Goal: Information Seeking & Learning: Learn about a topic

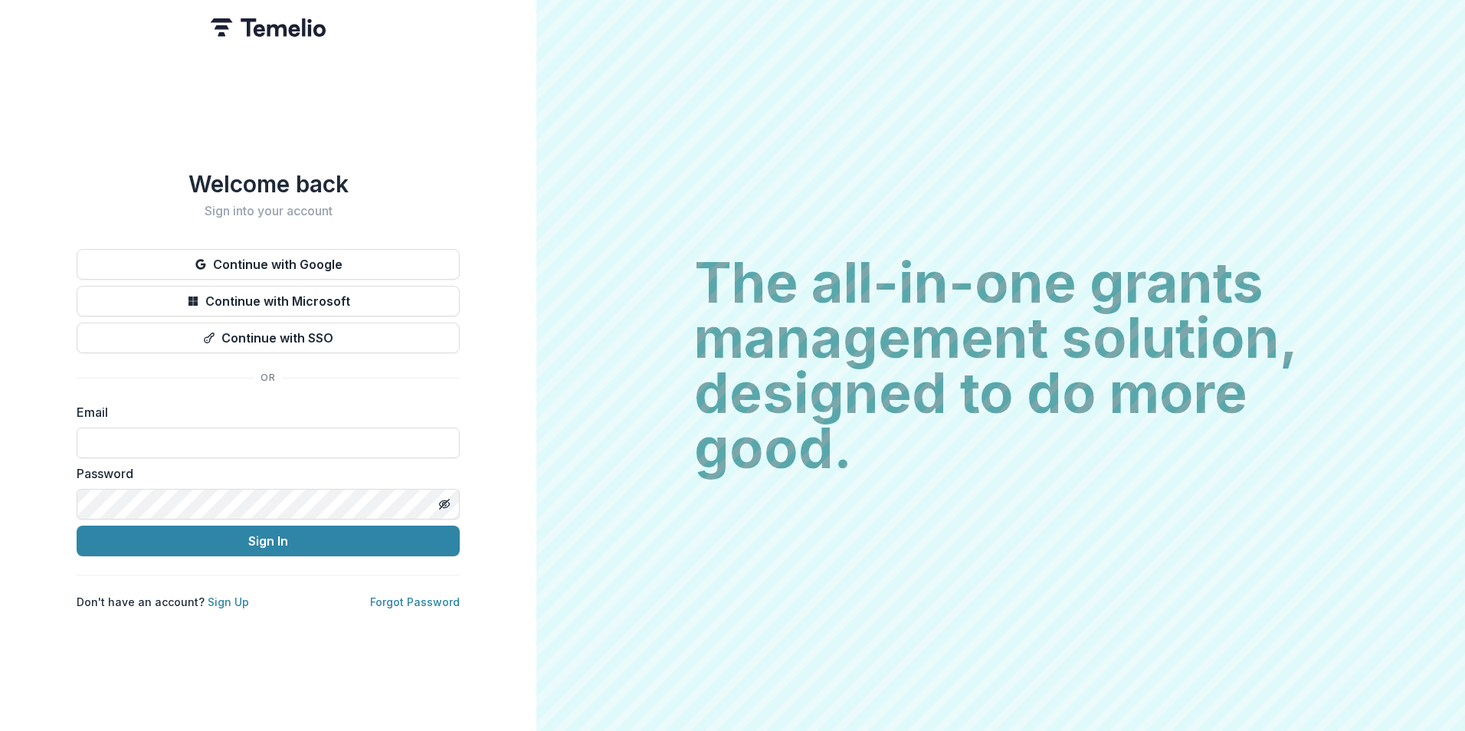
type input "**********"
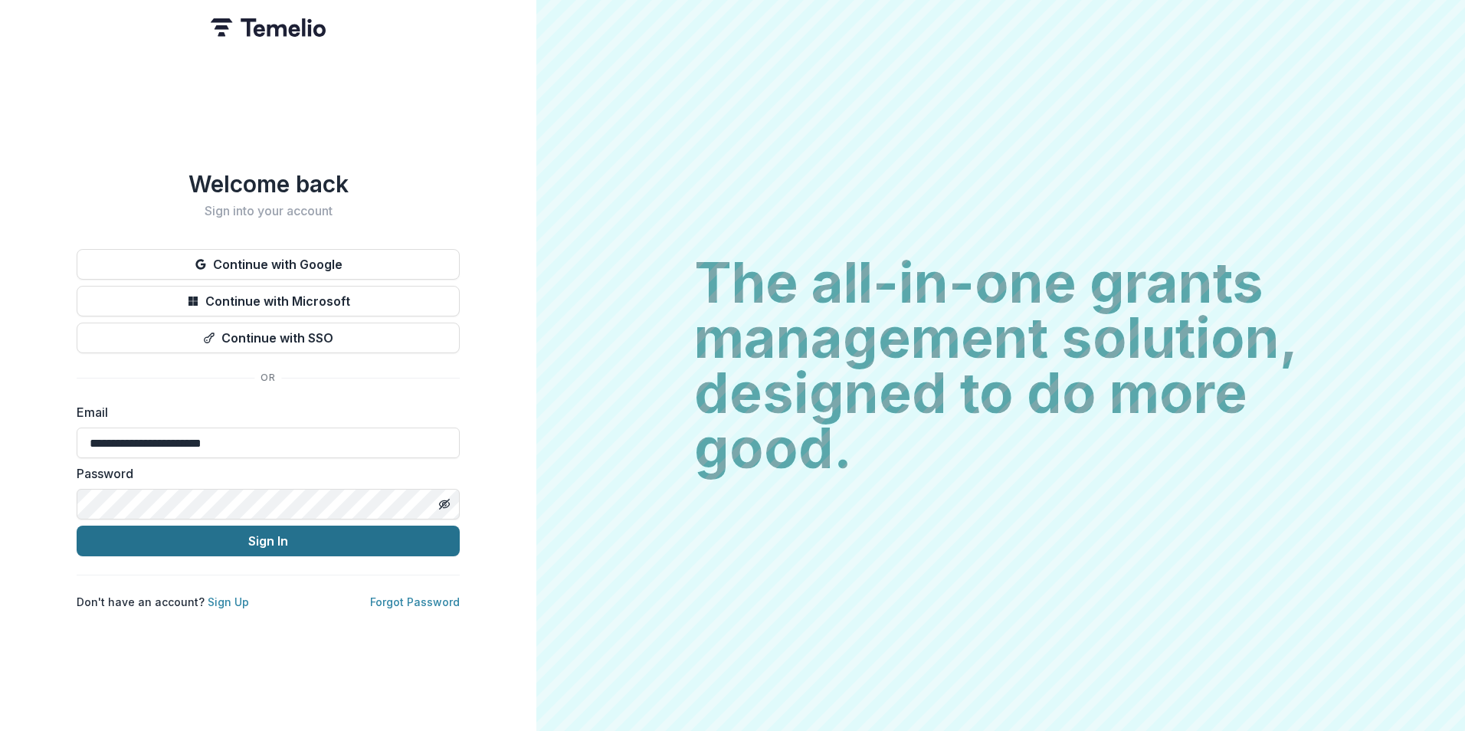
click at [292, 552] on div "**********" at bounding box center [268, 390] width 383 height 440
click at [294, 541] on button "Sign In" at bounding box center [268, 541] width 383 height 31
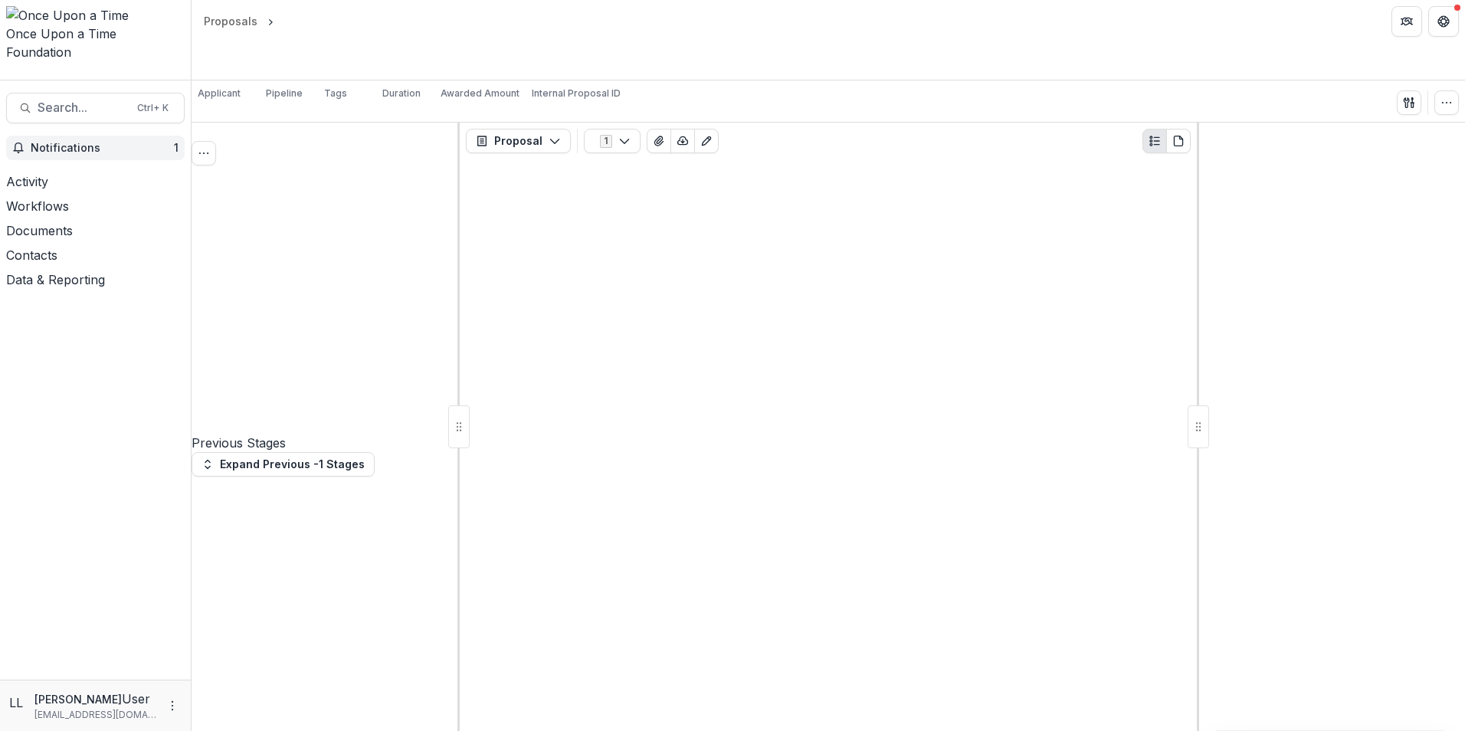
click at [174, 141] on span "1" at bounding box center [176, 147] width 5 height 13
click at [335, 307] on div "Tasks 0 Show Cancelled Tasks Previous Stages Expand Previous -1 Stages" at bounding box center [326, 427] width 268 height 608
click at [75, 197] on button "Workflows" at bounding box center [37, 206] width 75 height 18
click at [75, 211] on icon "Open Workflows" at bounding box center [75, 211] width 0 height 0
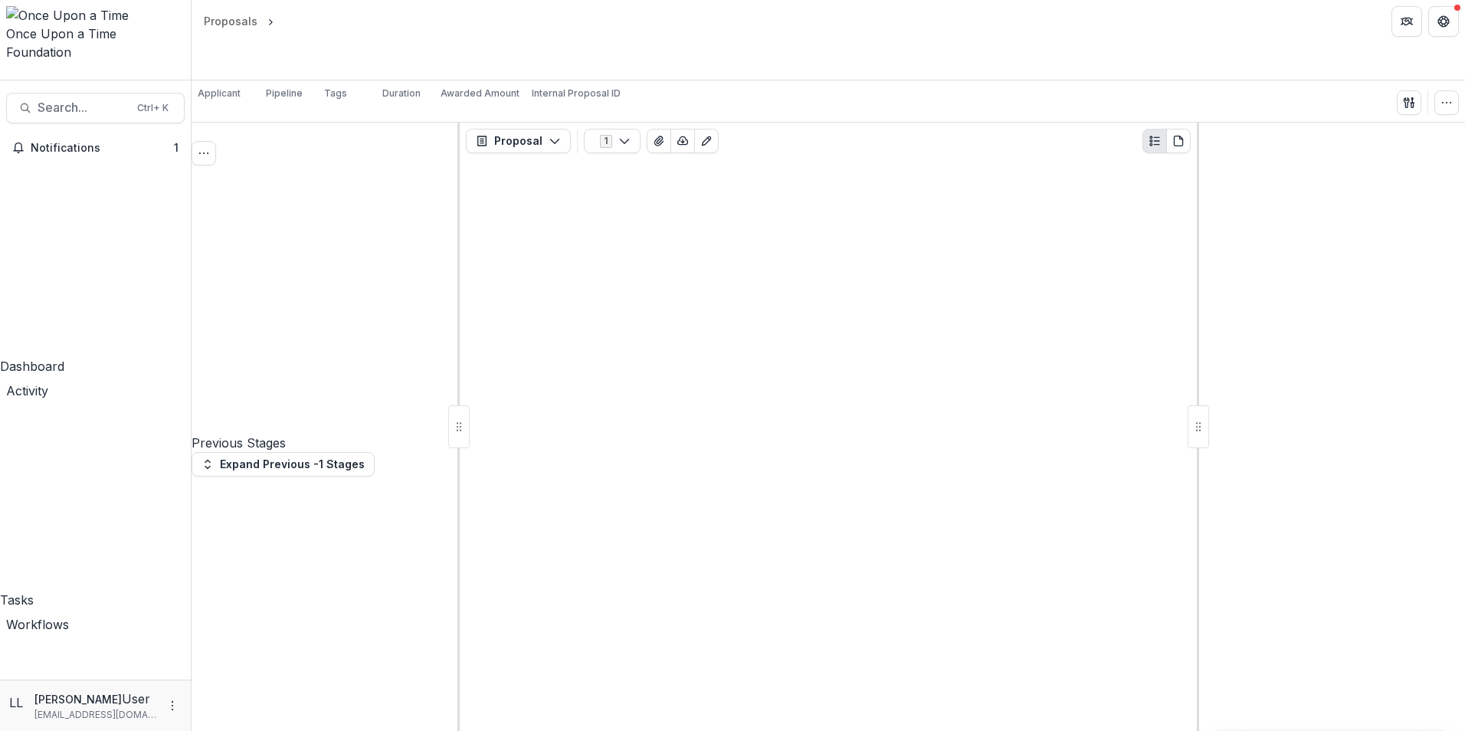
click at [75, 629] on icon "Open Workflows" at bounding box center [75, 629] width 0 height 0
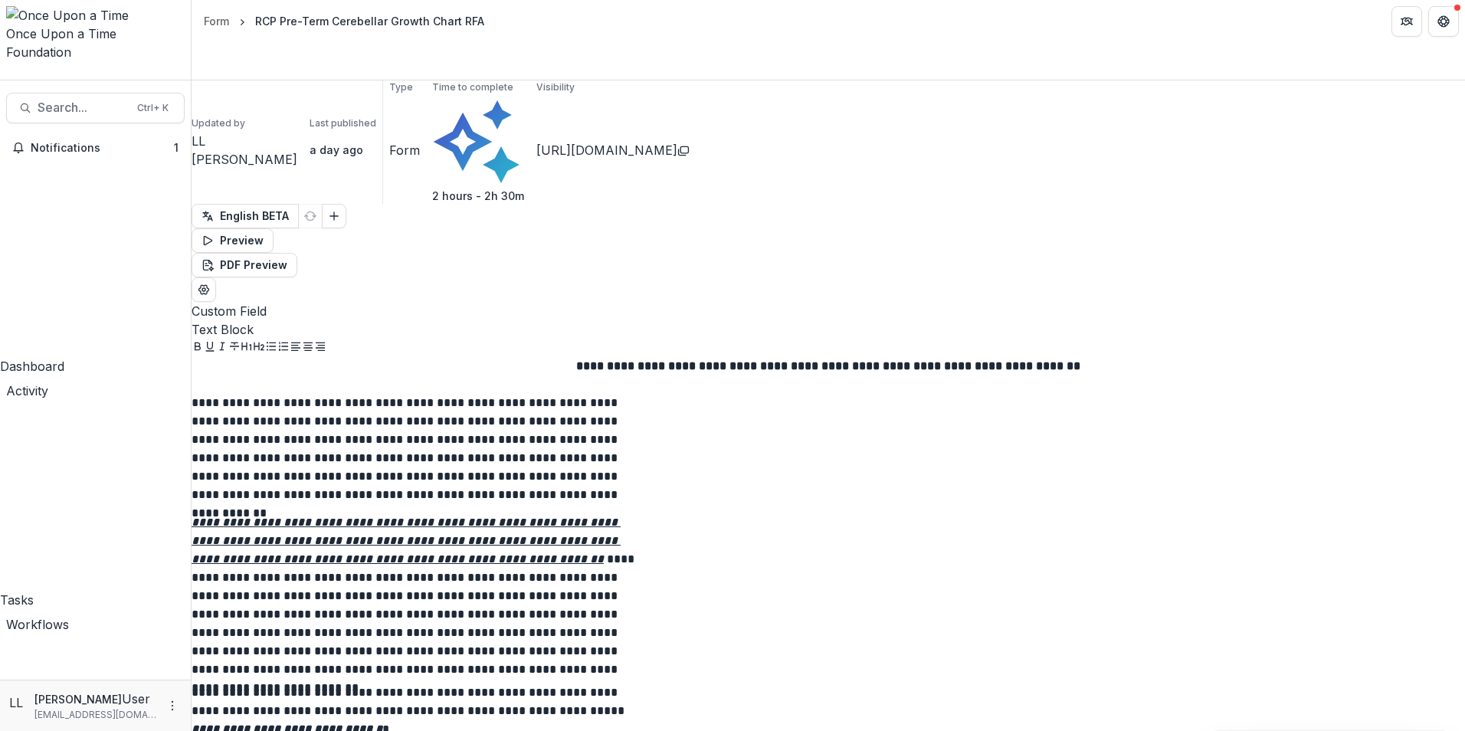
click at [99, 136] on button "Notifications 1" at bounding box center [95, 148] width 179 height 25
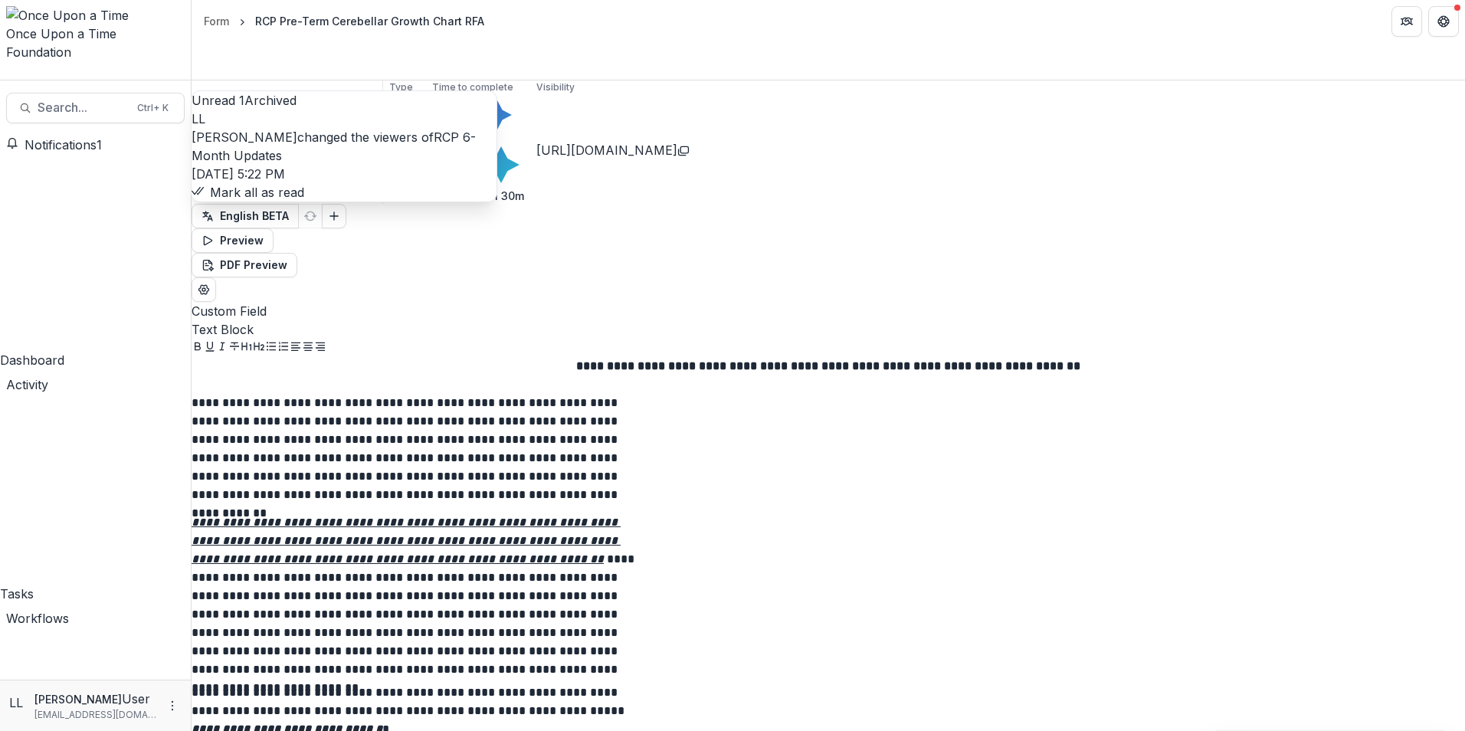
click at [304, 202] on button "Mark all as read" at bounding box center [248, 192] width 113 height 18
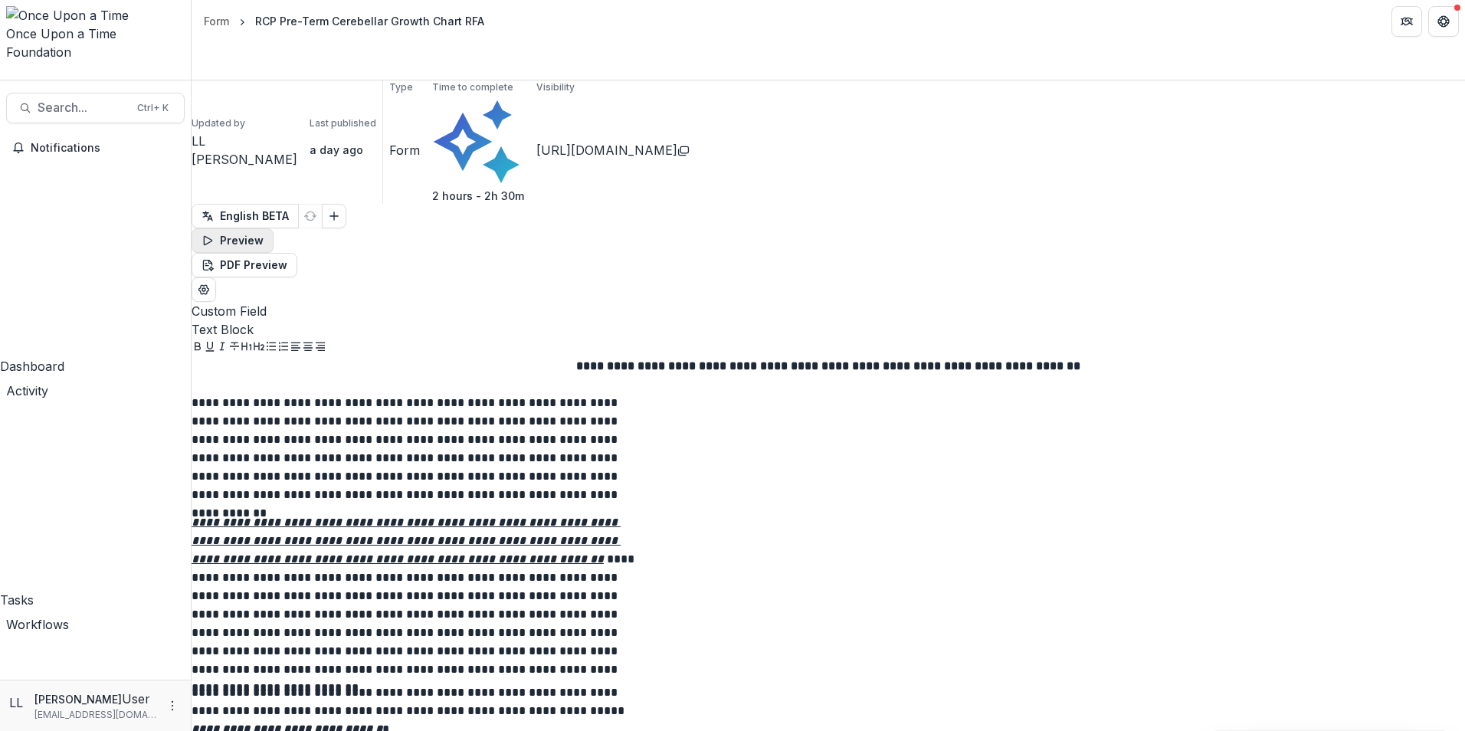
click at [274, 228] on button "Preview" at bounding box center [233, 240] width 82 height 25
drag, startPoint x: 1364, startPoint y: 65, endPoint x: 1337, endPoint y: 90, distance: 36.9
click at [297, 253] on button "PDF Preview" at bounding box center [245, 265] width 106 height 25
click at [1371, 95] on button "With Description" at bounding box center [1343, 82] width 164 height 25
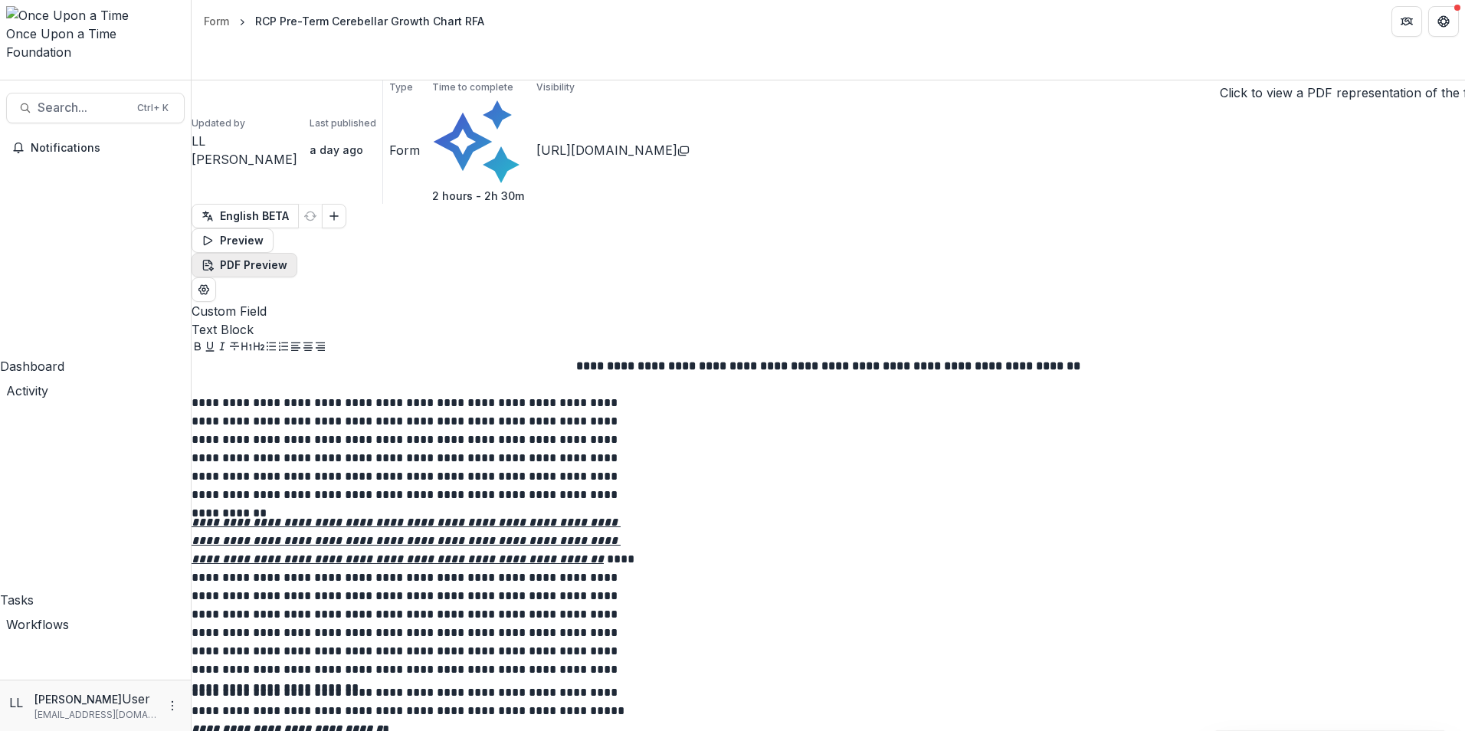
click at [297, 253] on button "PDF Preview" at bounding box center [245, 265] width 106 height 25
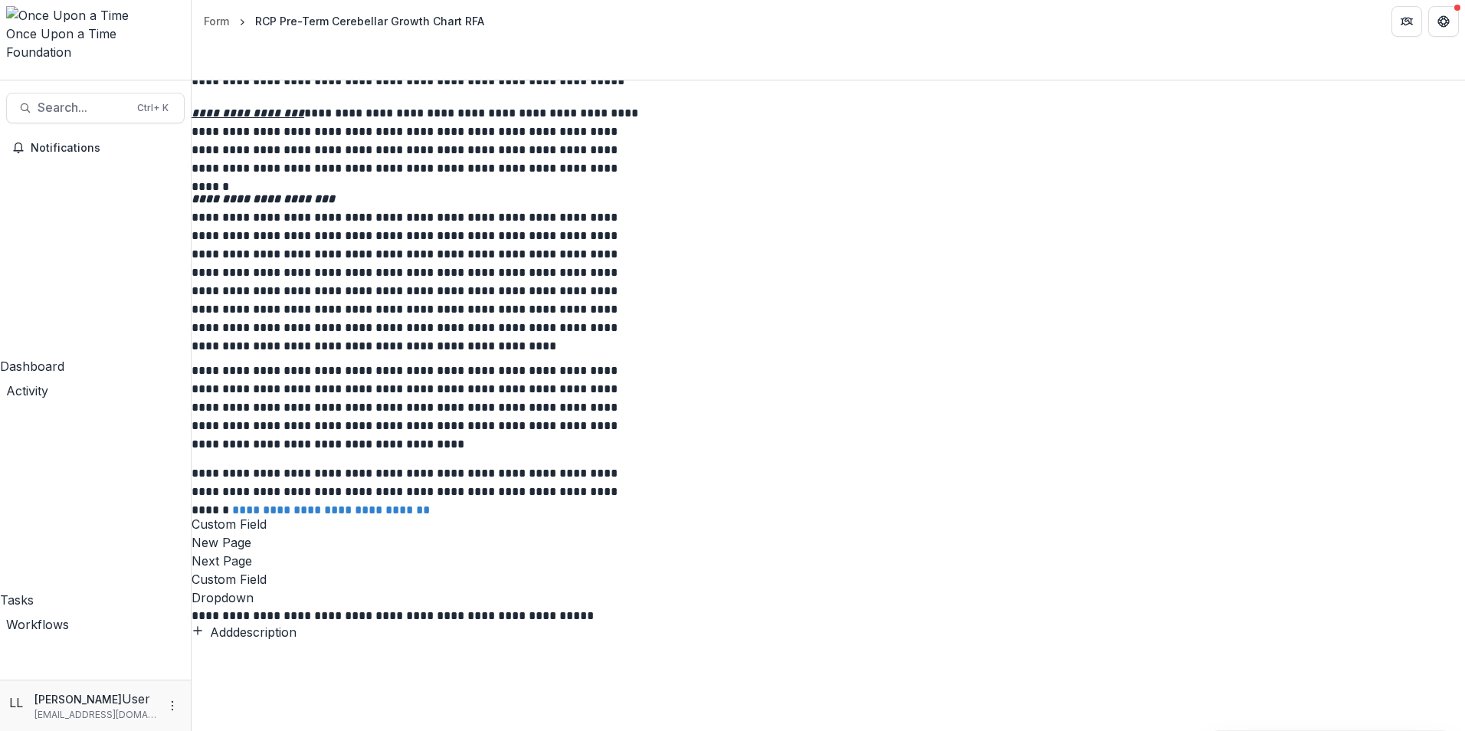
scroll to position [2069, 0]
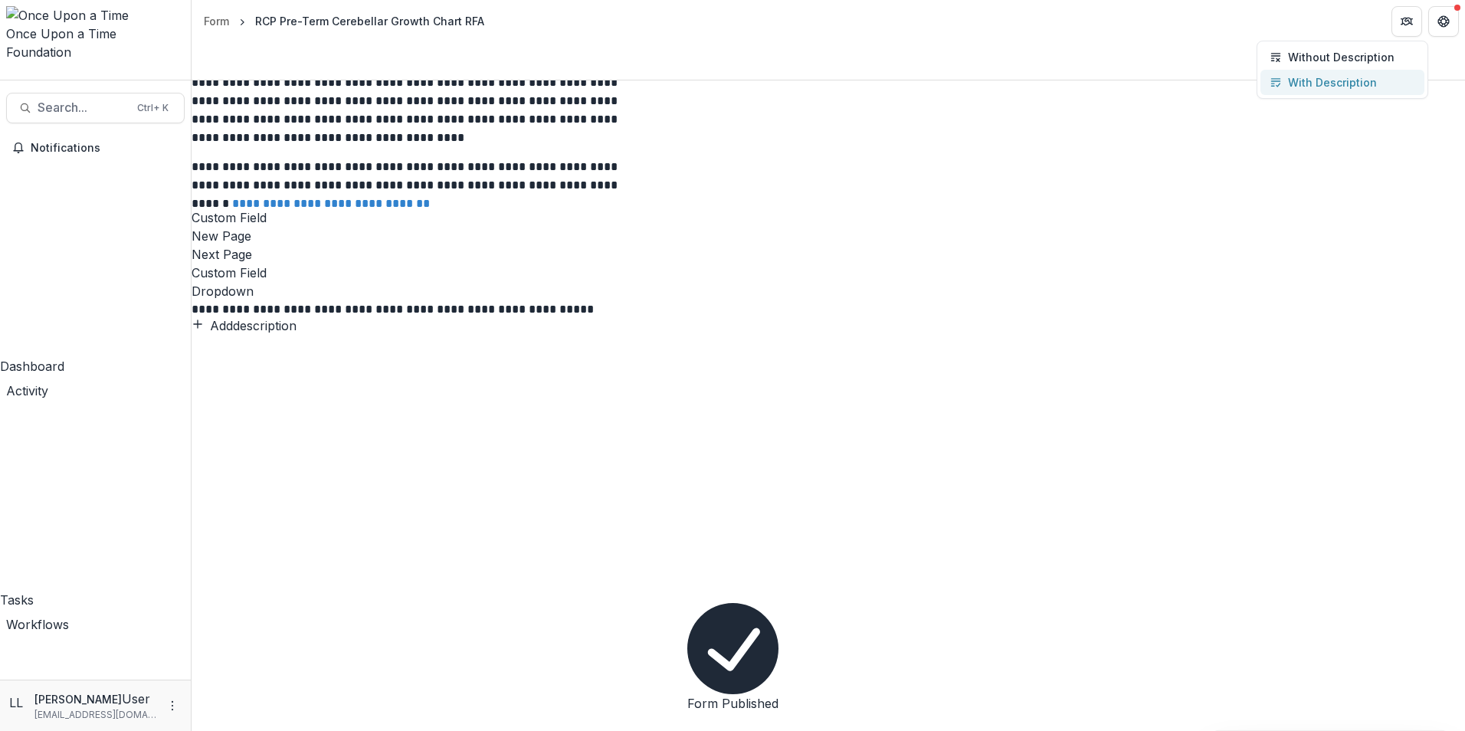
click at [1332, 90] on p "With Description" at bounding box center [1332, 82] width 89 height 16
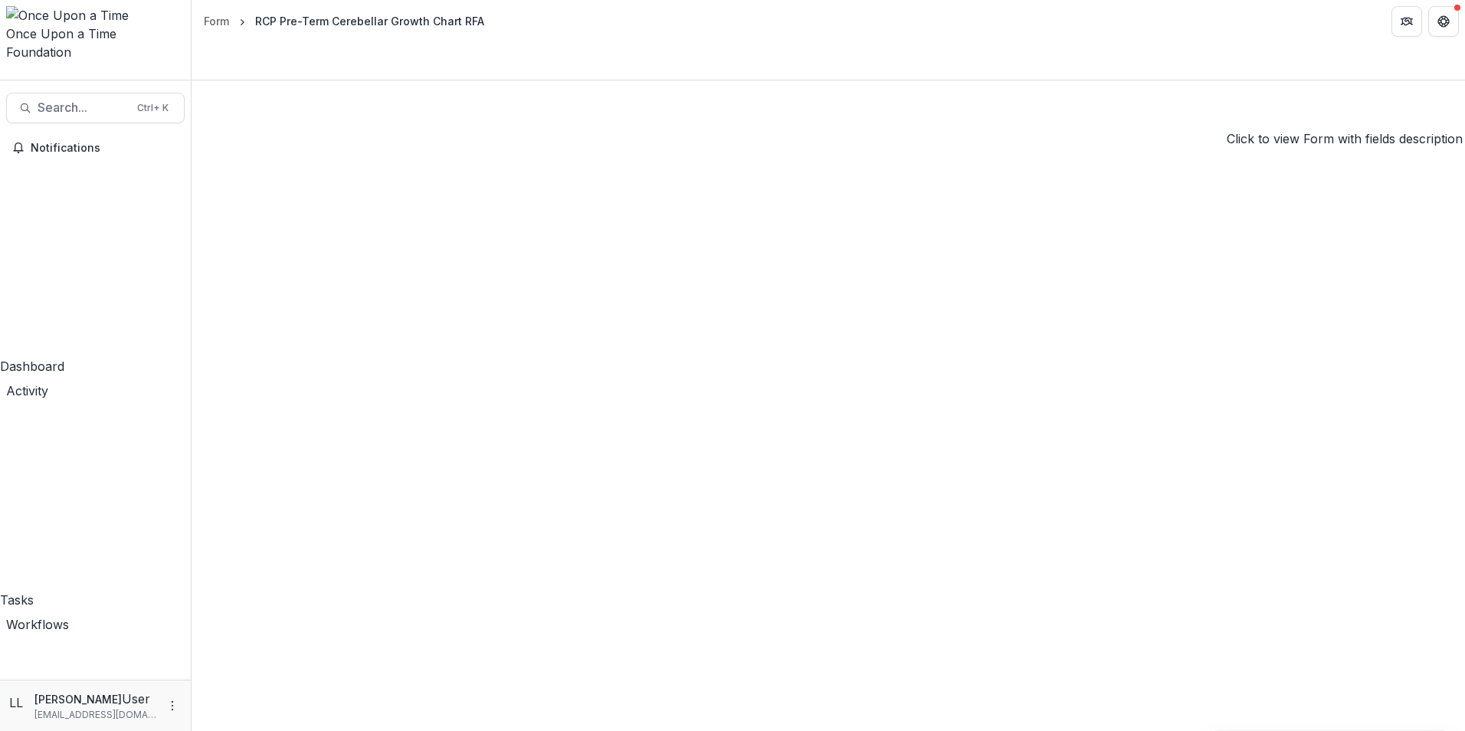
scroll to position [3888, 0]
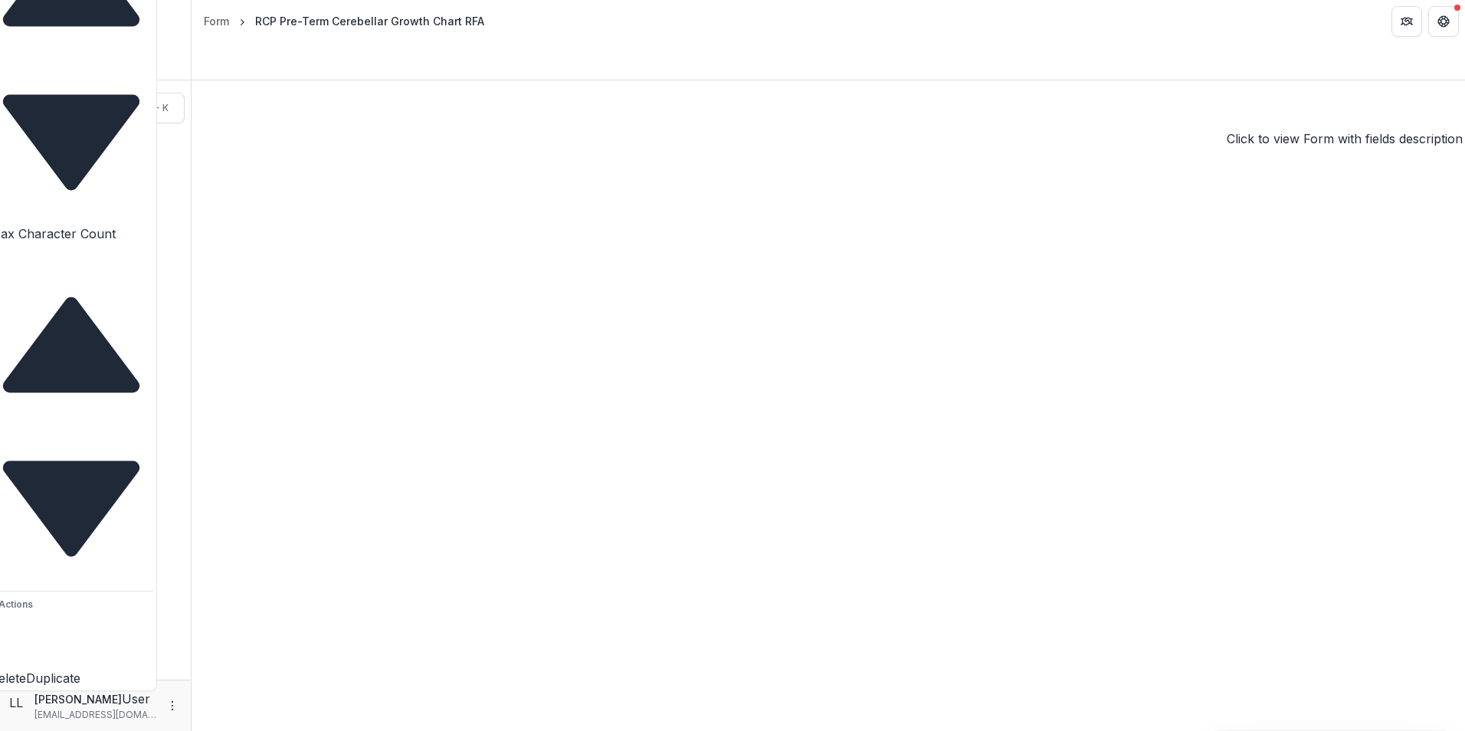
click at [112, 263] on input "*" at bounding box center [50, 253] width 123 height 18
type input "****"
click at [489, 438] on div "**********" at bounding box center [829, 393] width 1274 height 7959
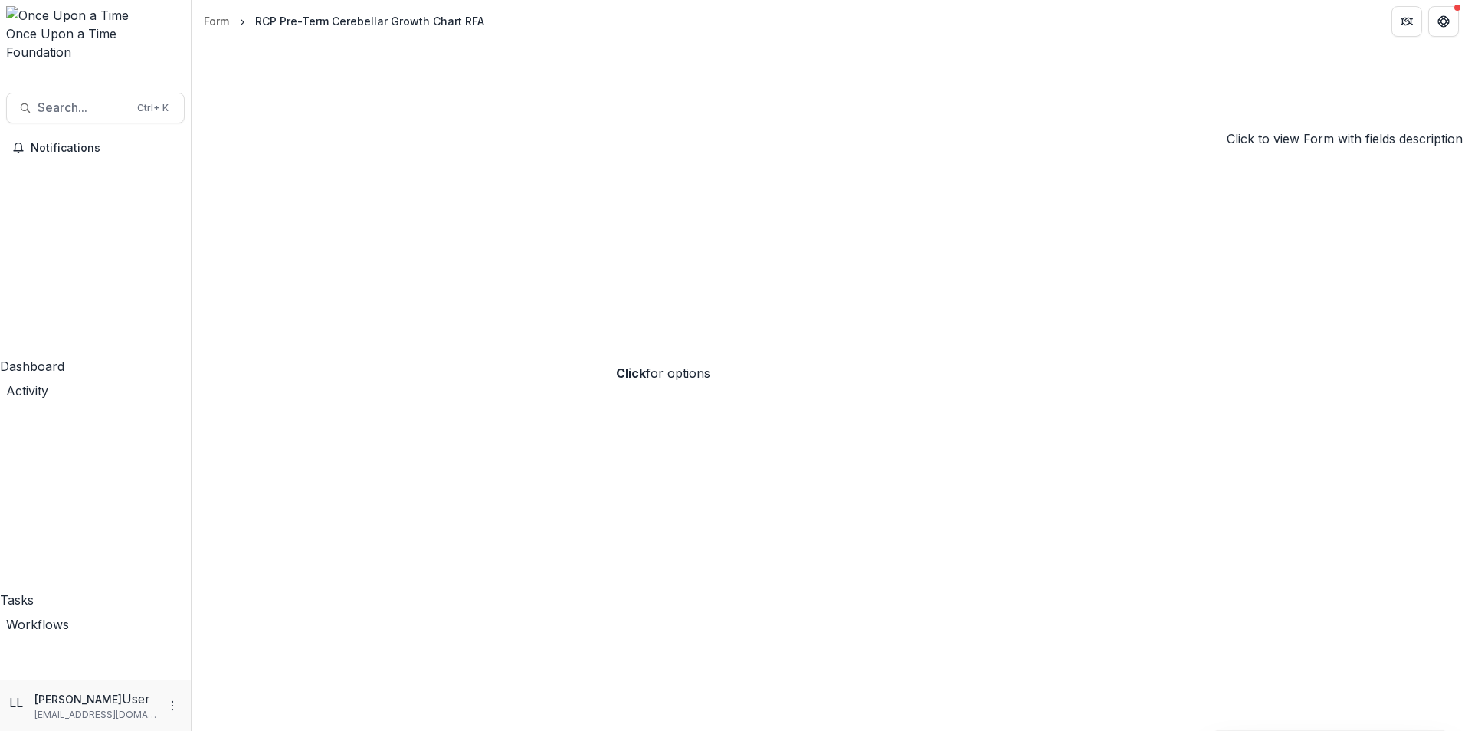
scroll to position [4348, 0]
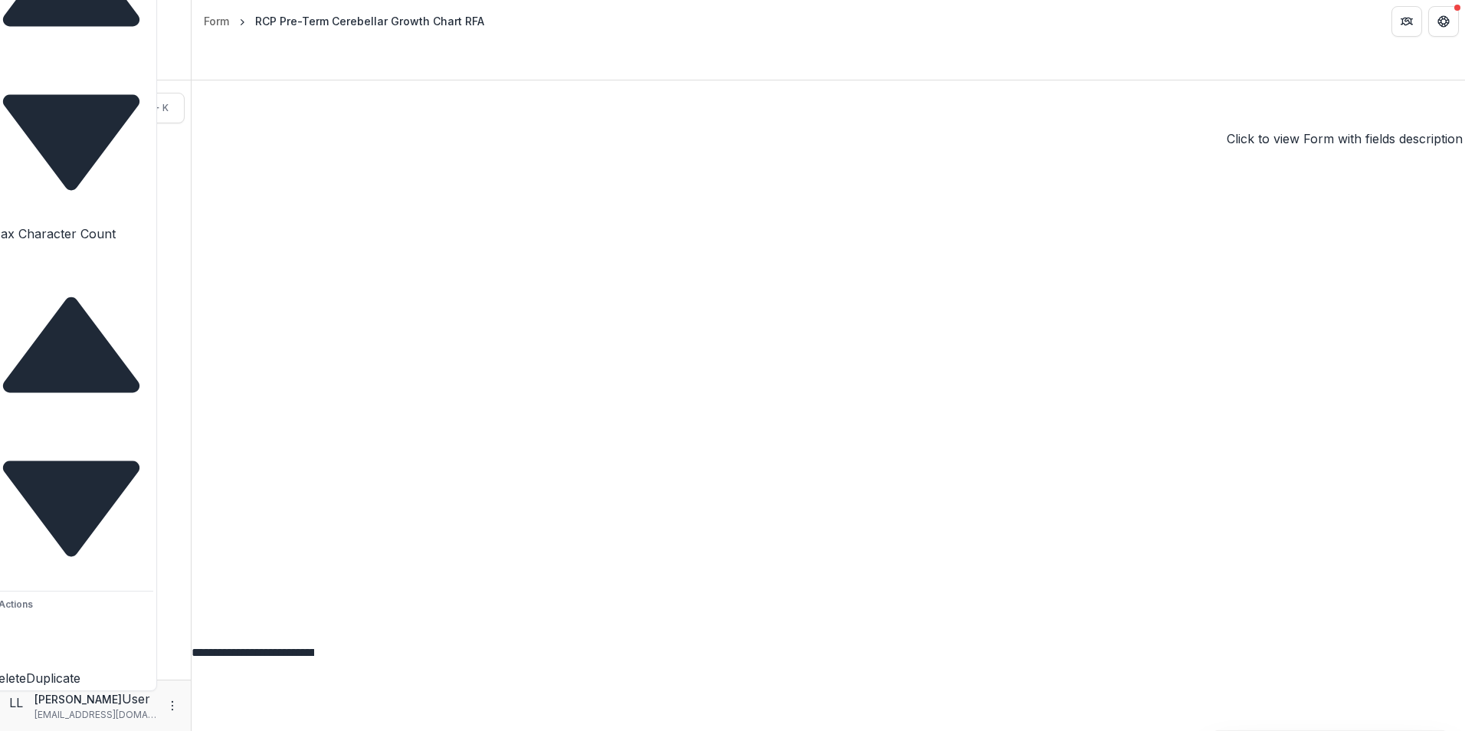
click at [112, 263] on input "*" at bounding box center [50, 253] width 123 height 18
type input "****"
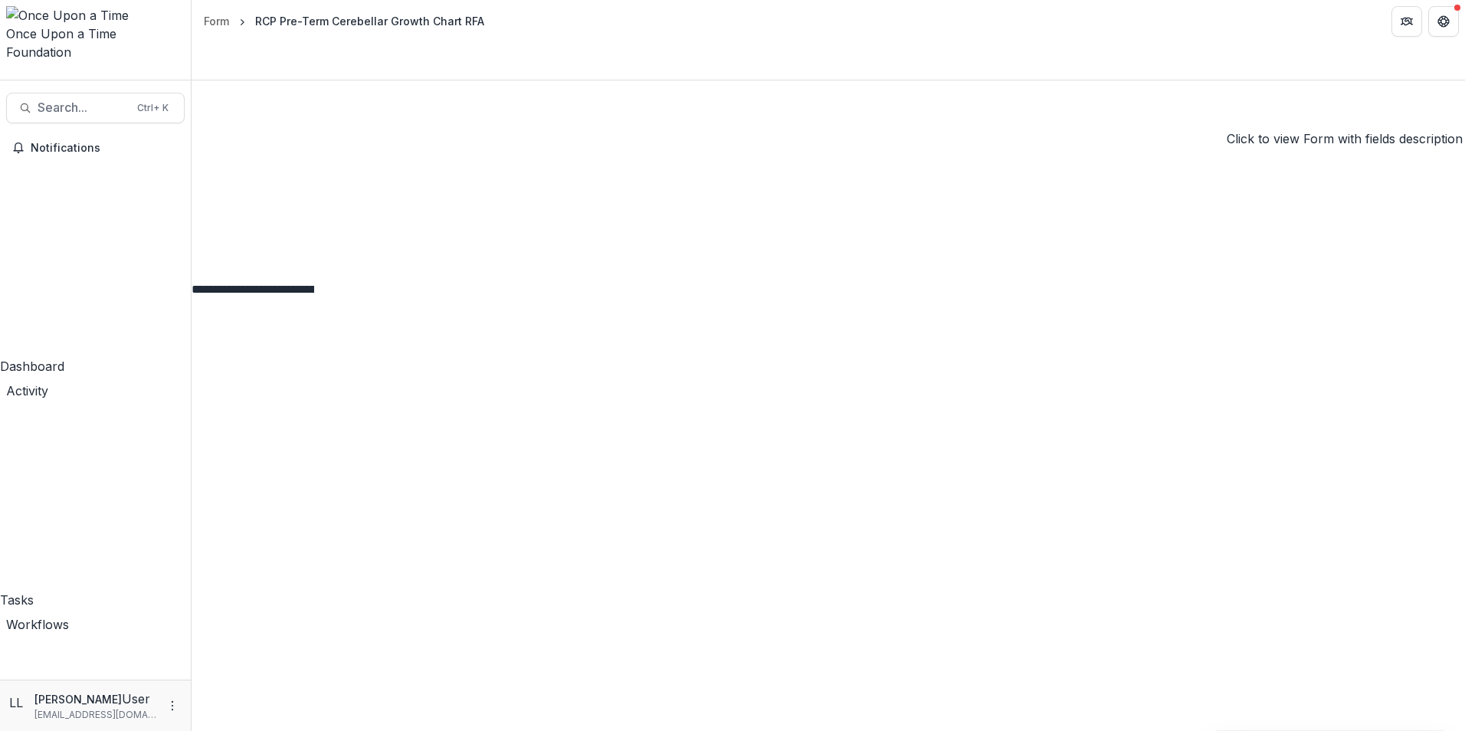
scroll to position [4961, 0]
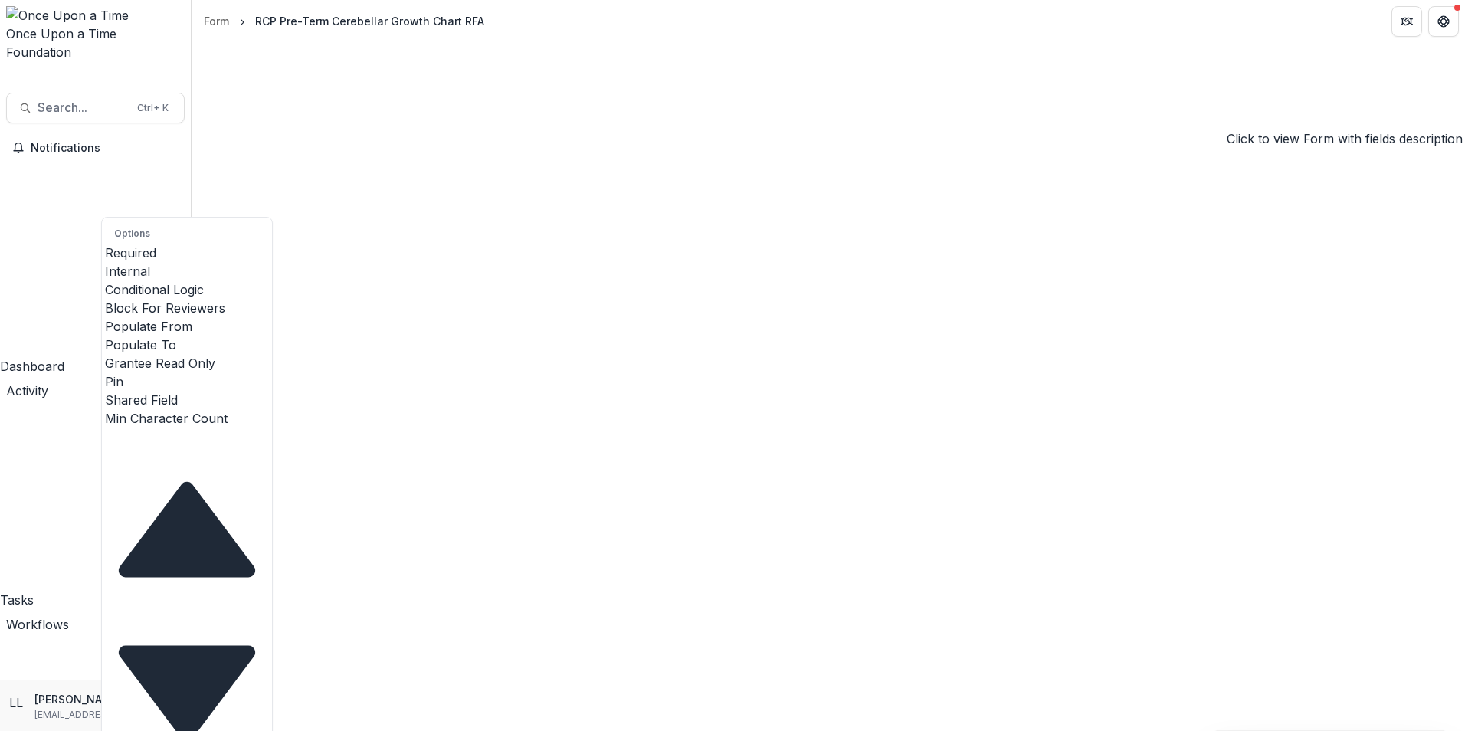
type input "****"
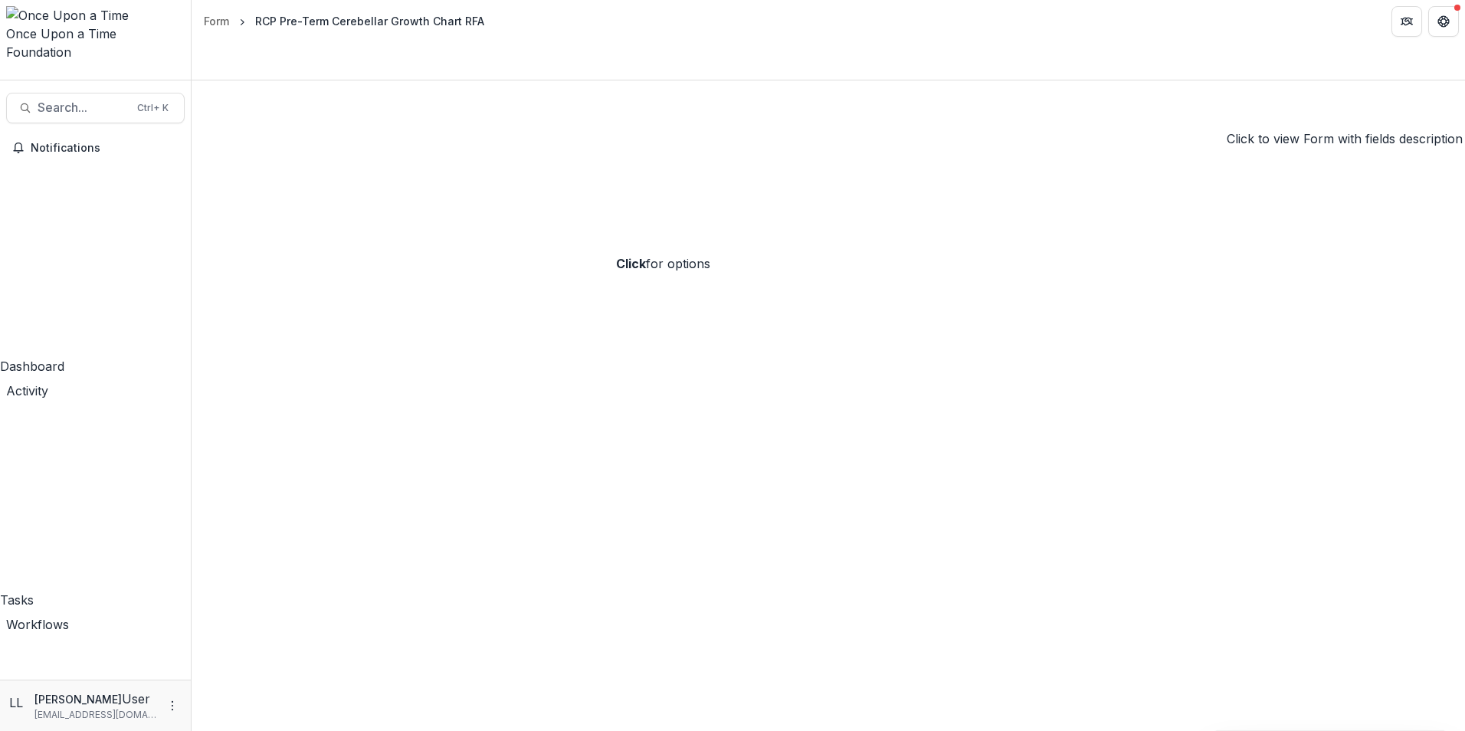
scroll to position [5267, 0]
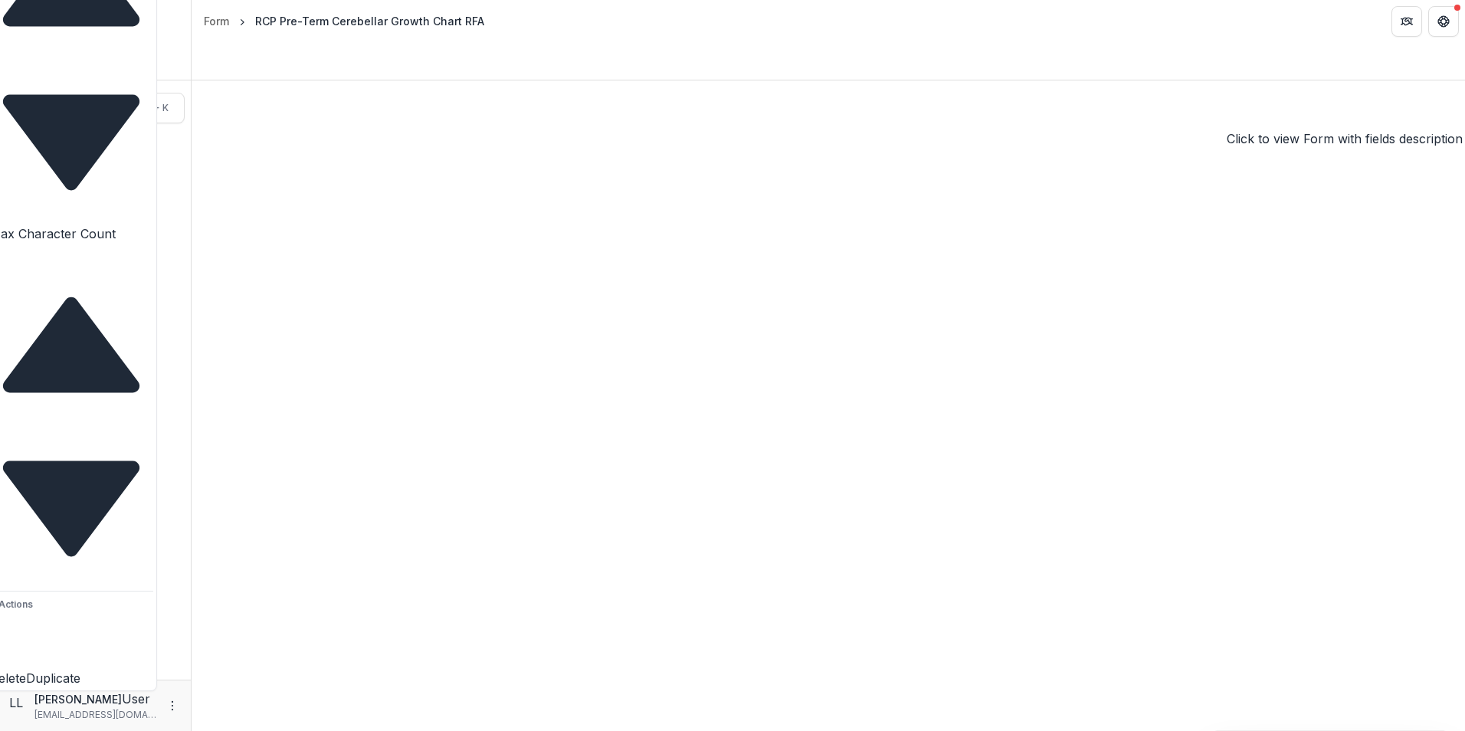
click at [112, 263] on input "*" at bounding box center [50, 253] width 123 height 18
type input "****"
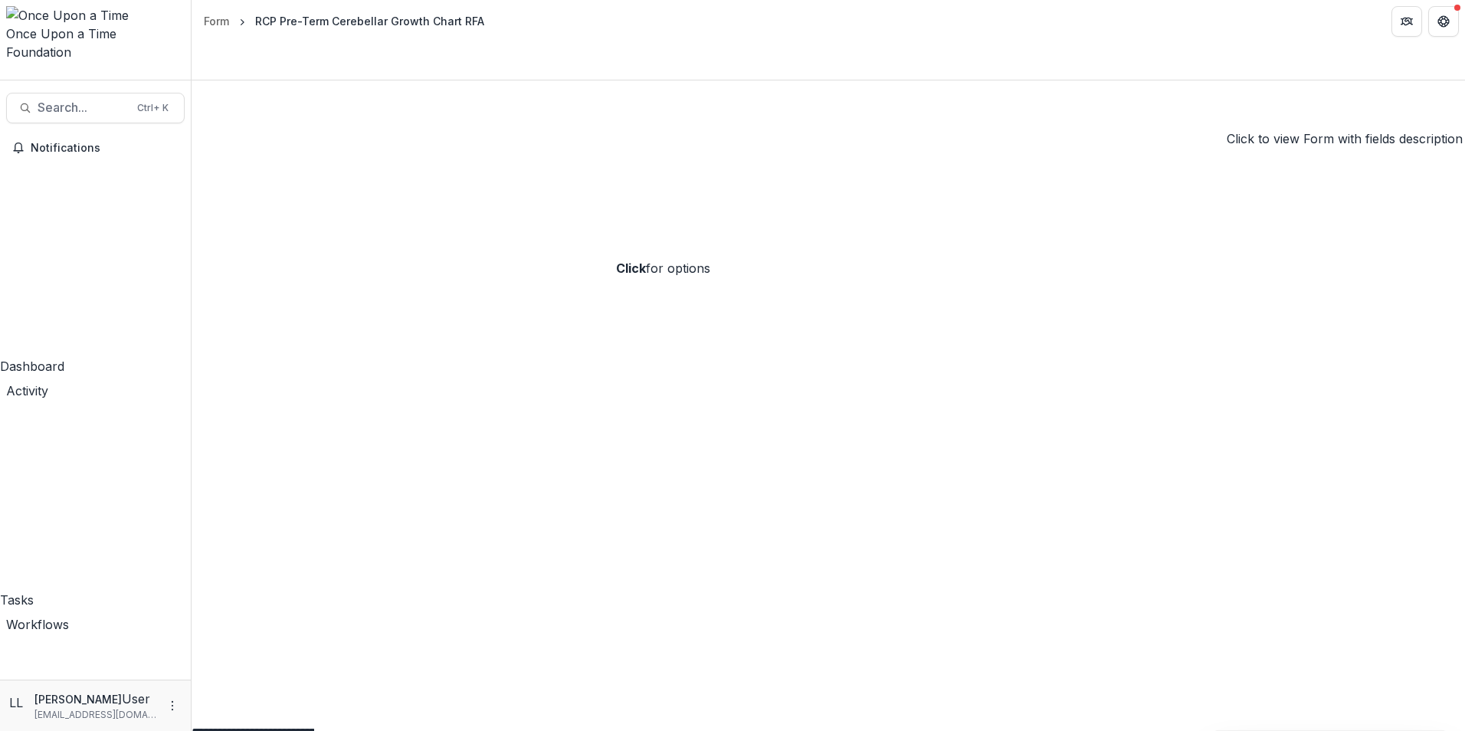
scroll to position [5849, 0]
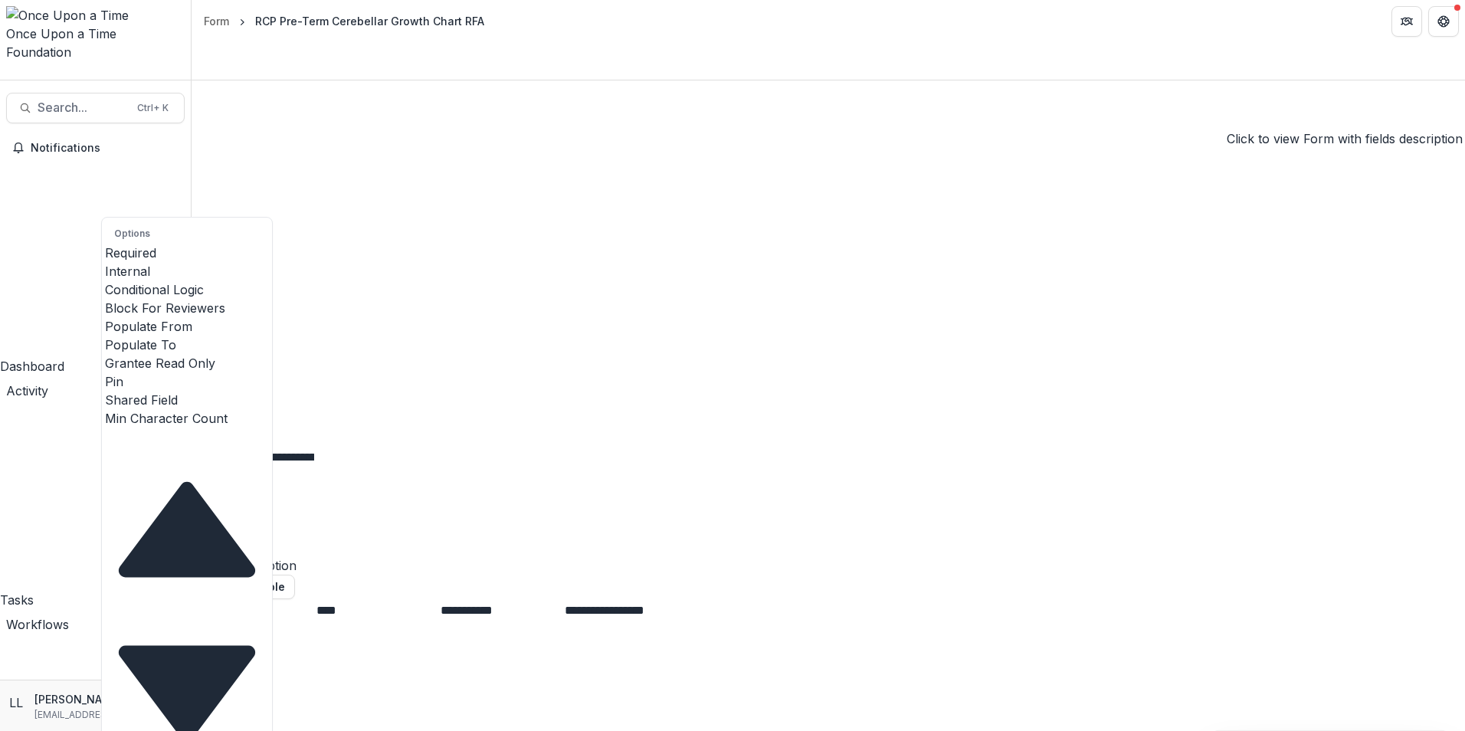
type input "****"
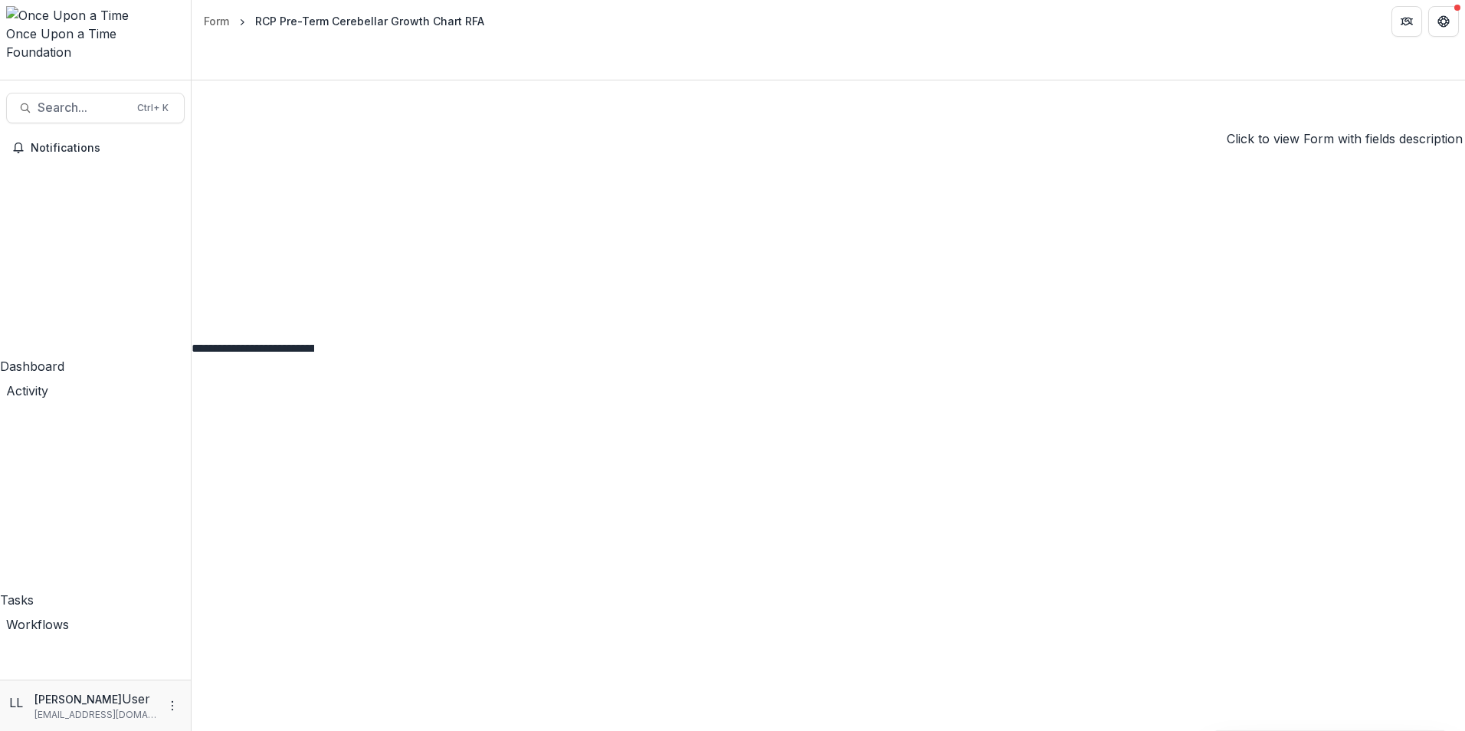
scroll to position [3265, 0]
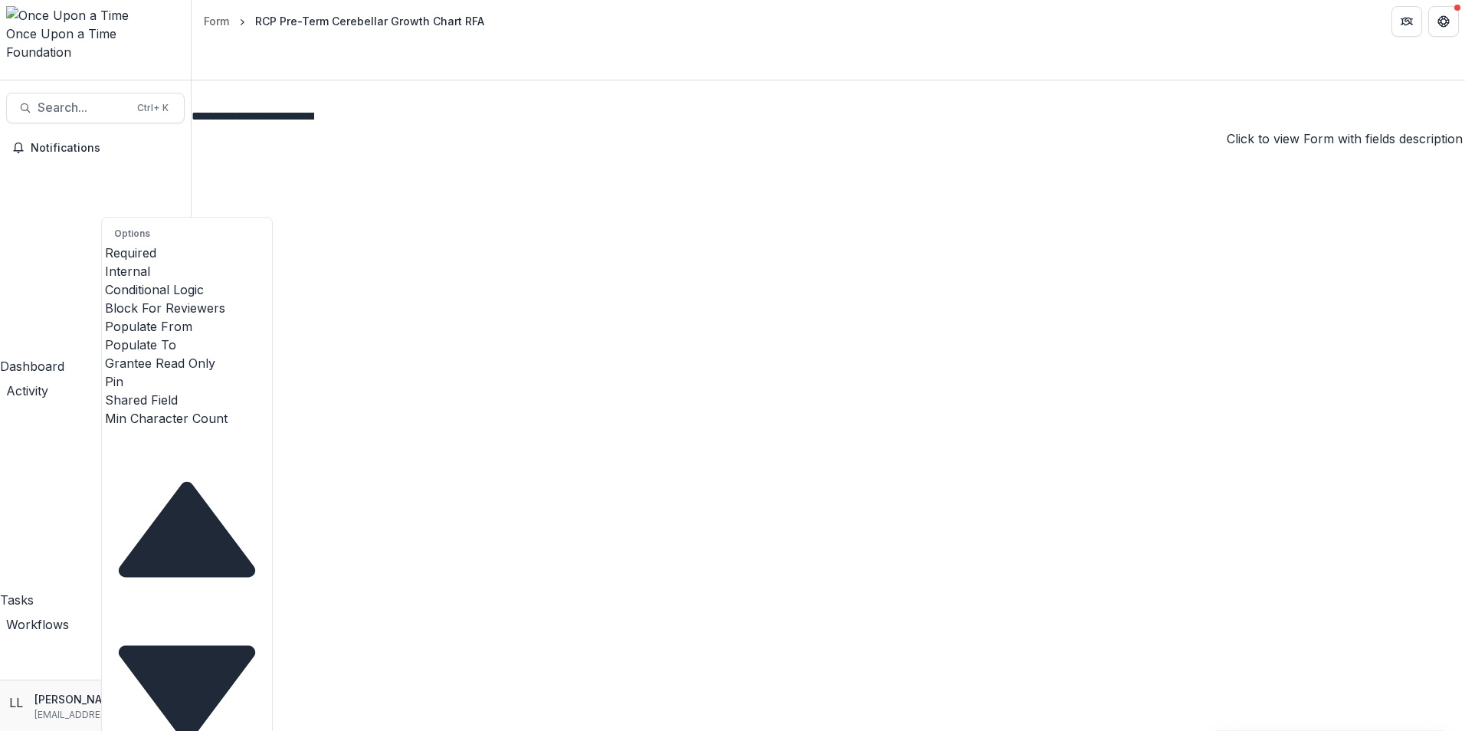
scroll to position [0, 1]
type input "****"
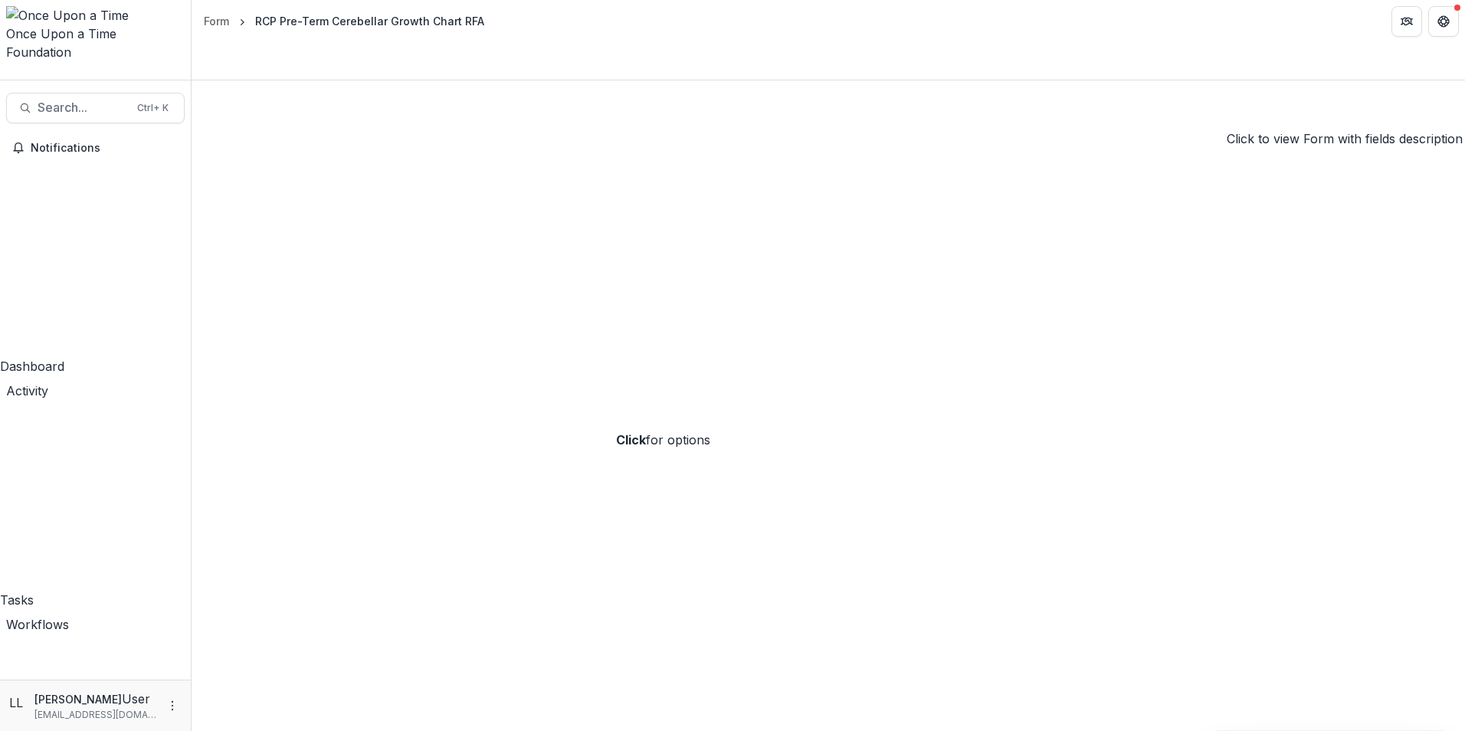
scroll to position [3572, 0]
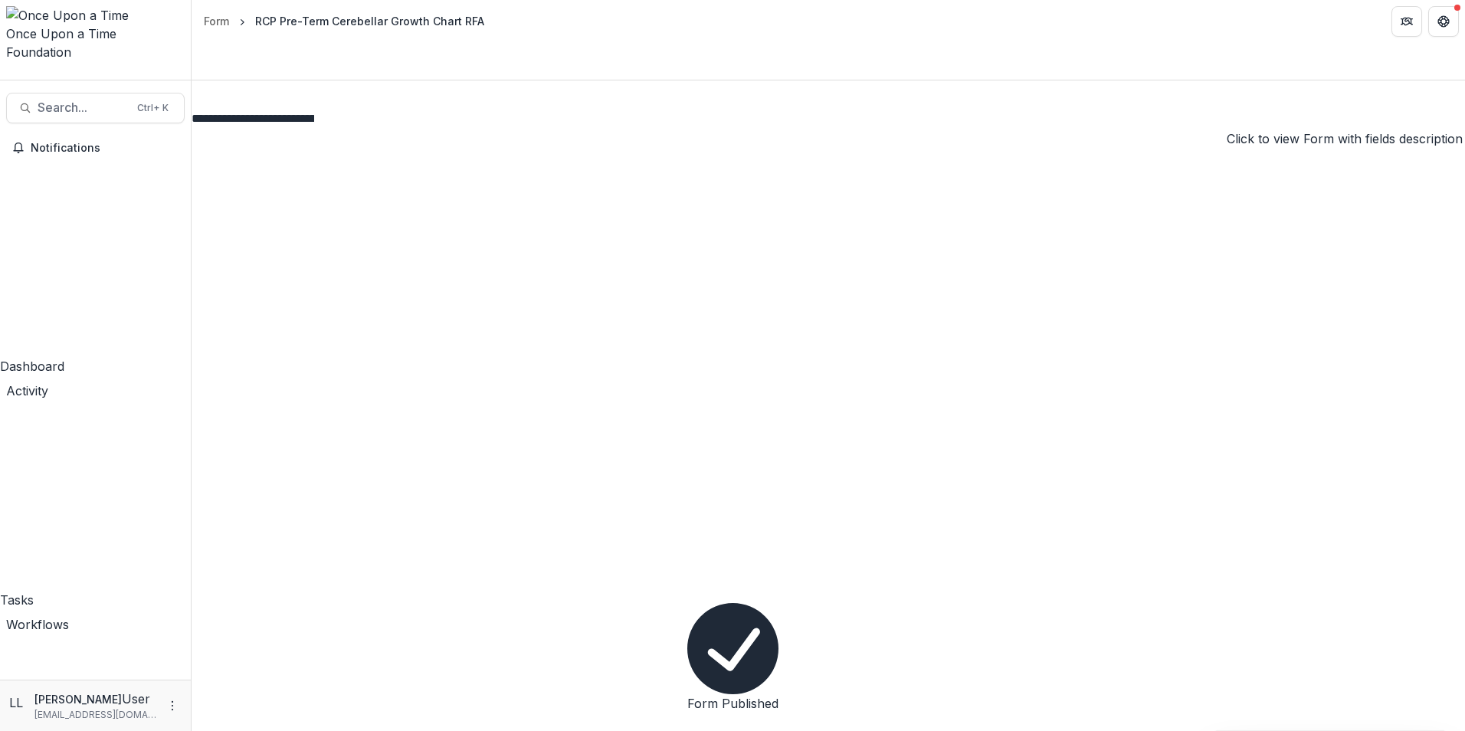
scroll to position [3419, 0]
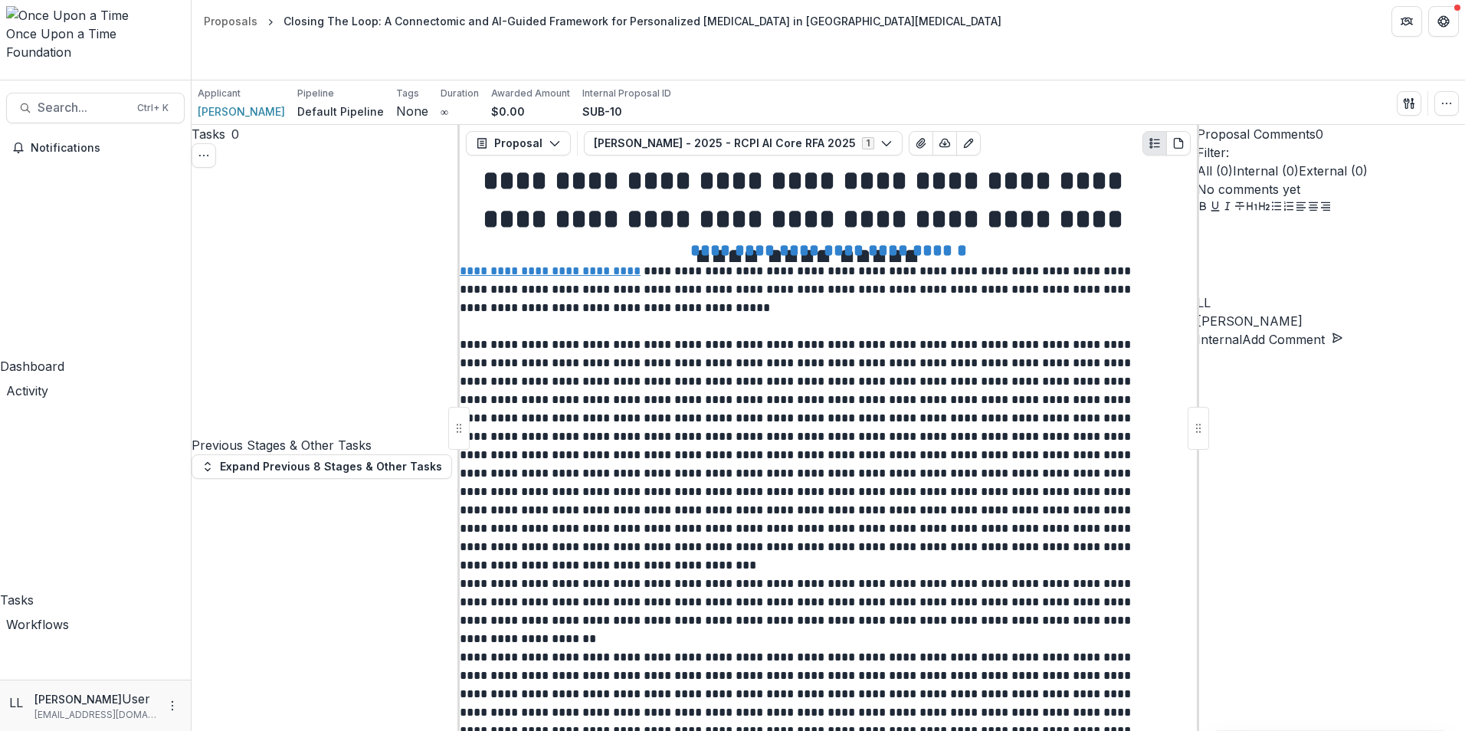
scroll to position [1678, 0]
drag, startPoint x: 582, startPoint y: 356, endPoint x: 477, endPoint y: 266, distance: 138.1
copy p "We will develop and deploy protocols to identify individualized DBS targets and…"
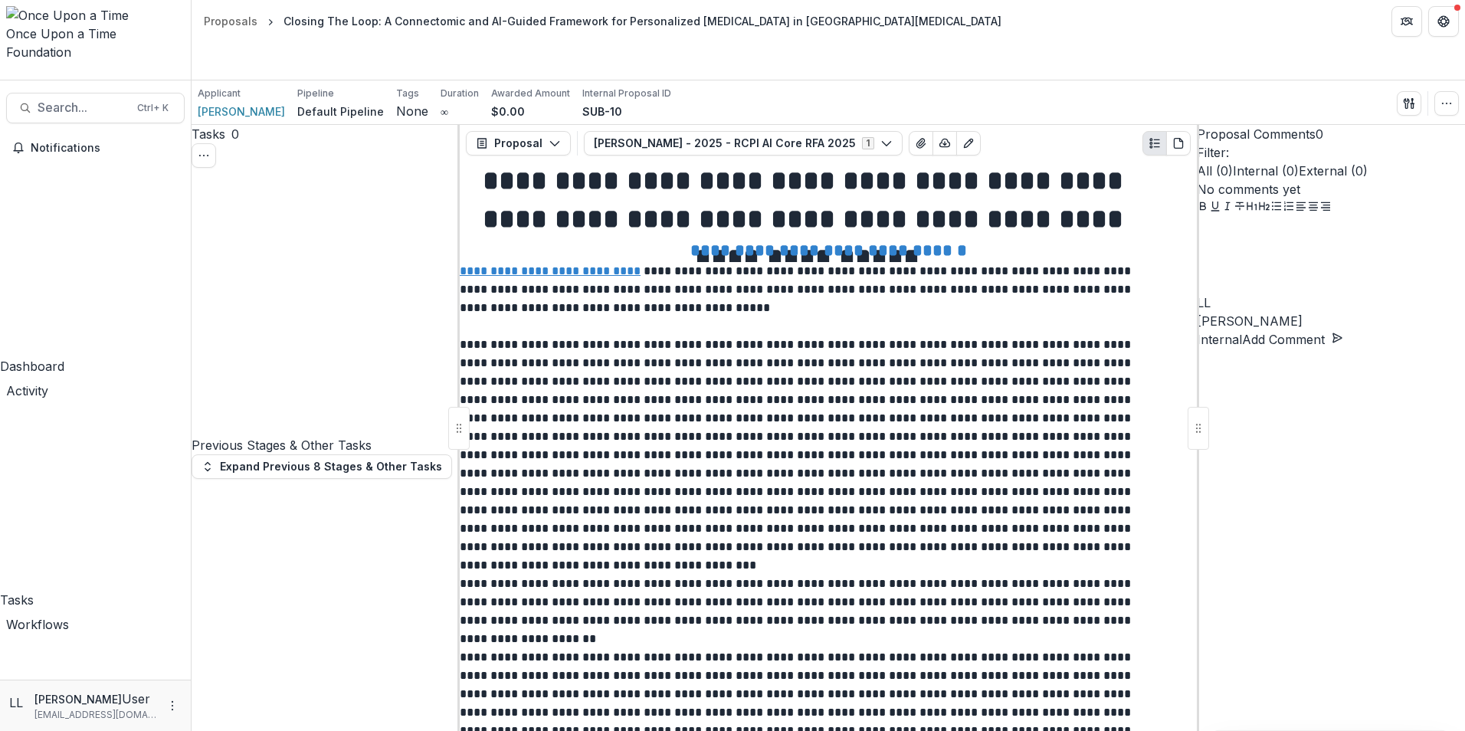
scroll to position [1429, 0]
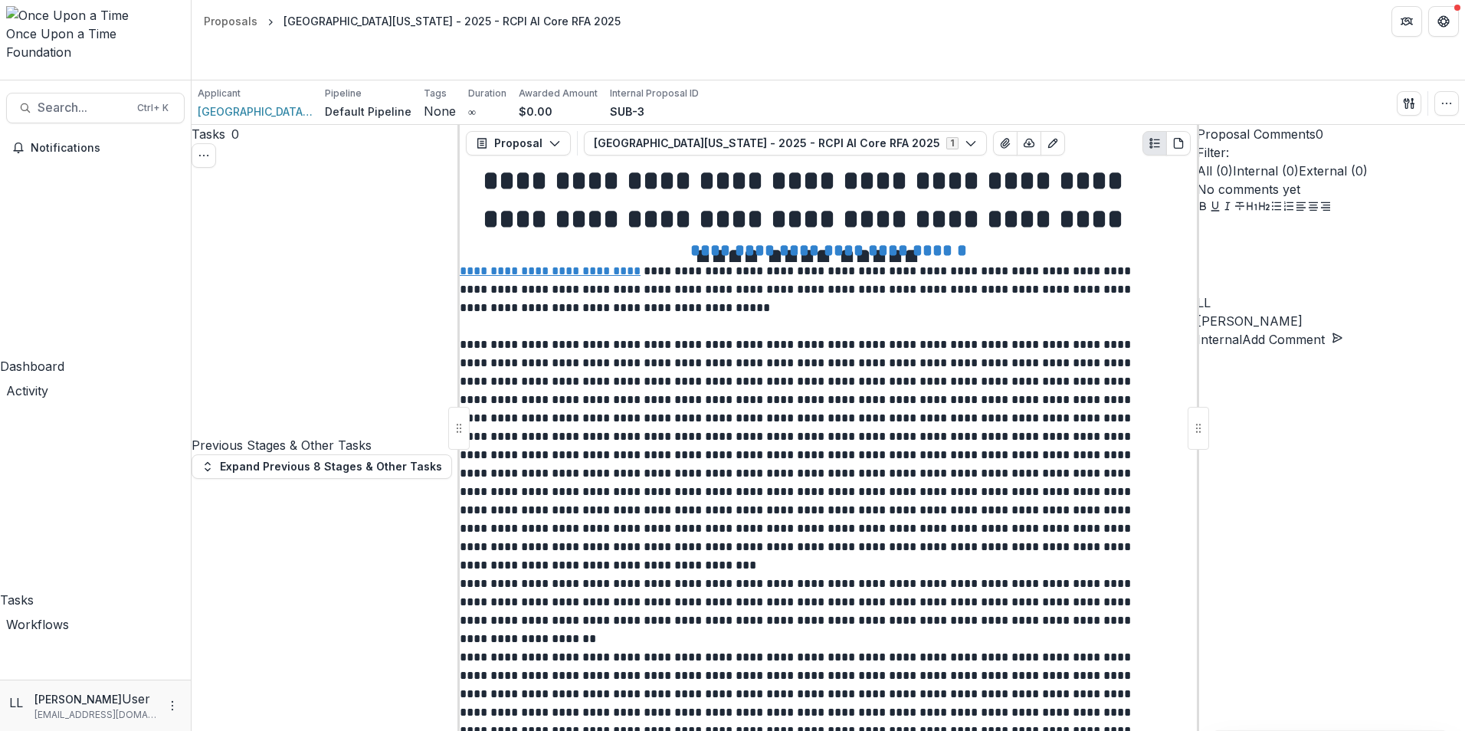
scroll to position [1533, 0]
drag, startPoint x: 667, startPoint y: 503, endPoint x: 471, endPoint y: 412, distance: 216.3
copy p "We will develop foundation models to guide closed-loop modulation. Our proposal…"
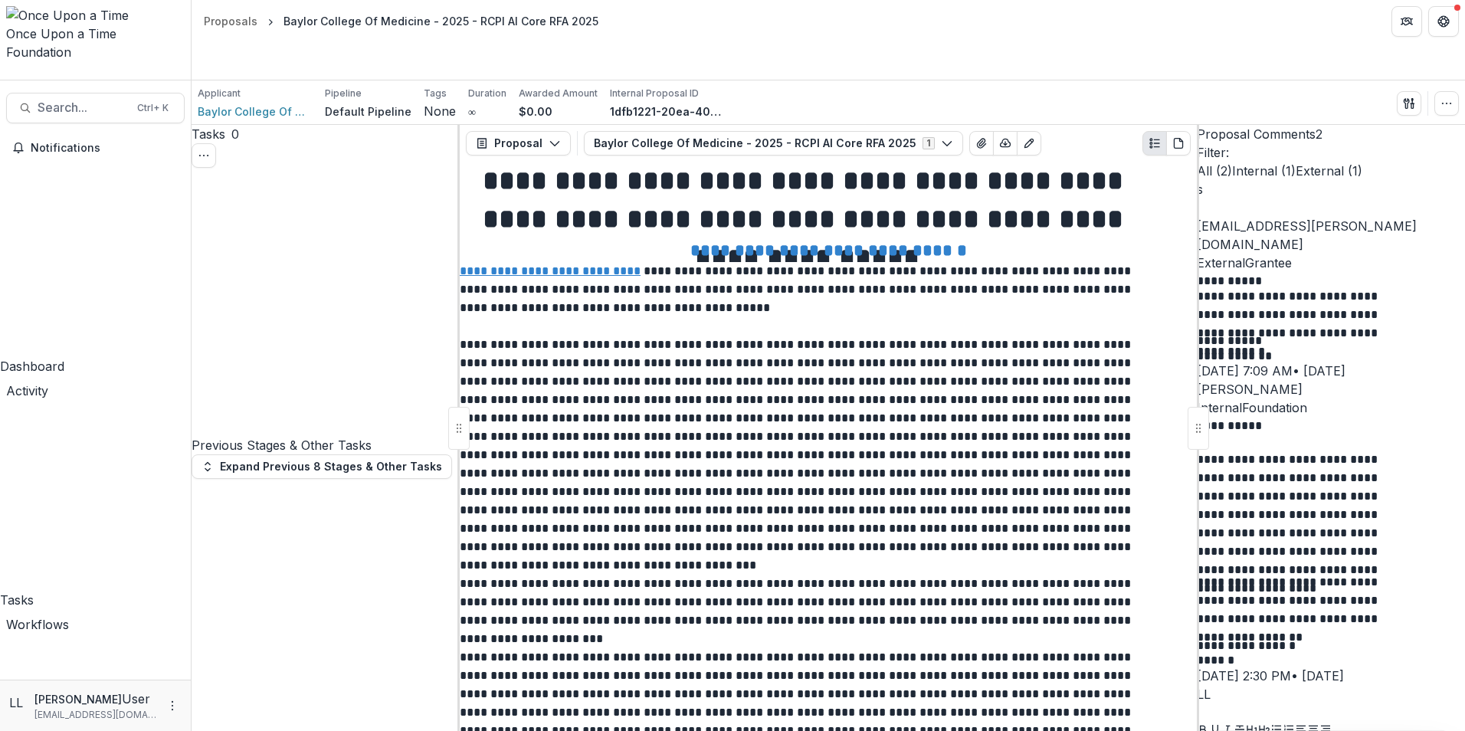
scroll to position [1686, 0]
drag, startPoint x: 619, startPoint y: 341, endPoint x: 466, endPoint y: 225, distance: 192.1
copy p "We propose to ingest multimodal animal and human data from RCPI sites (and our …"
